Goal: Check status: Check status

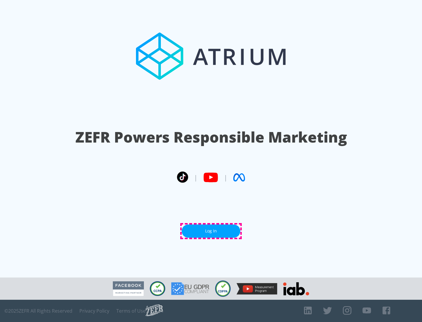
click at [211, 231] on link "Log In" at bounding box center [211, 231] width 59 height 13
